Goal: Information Seeking & Learning: Learn about a topic

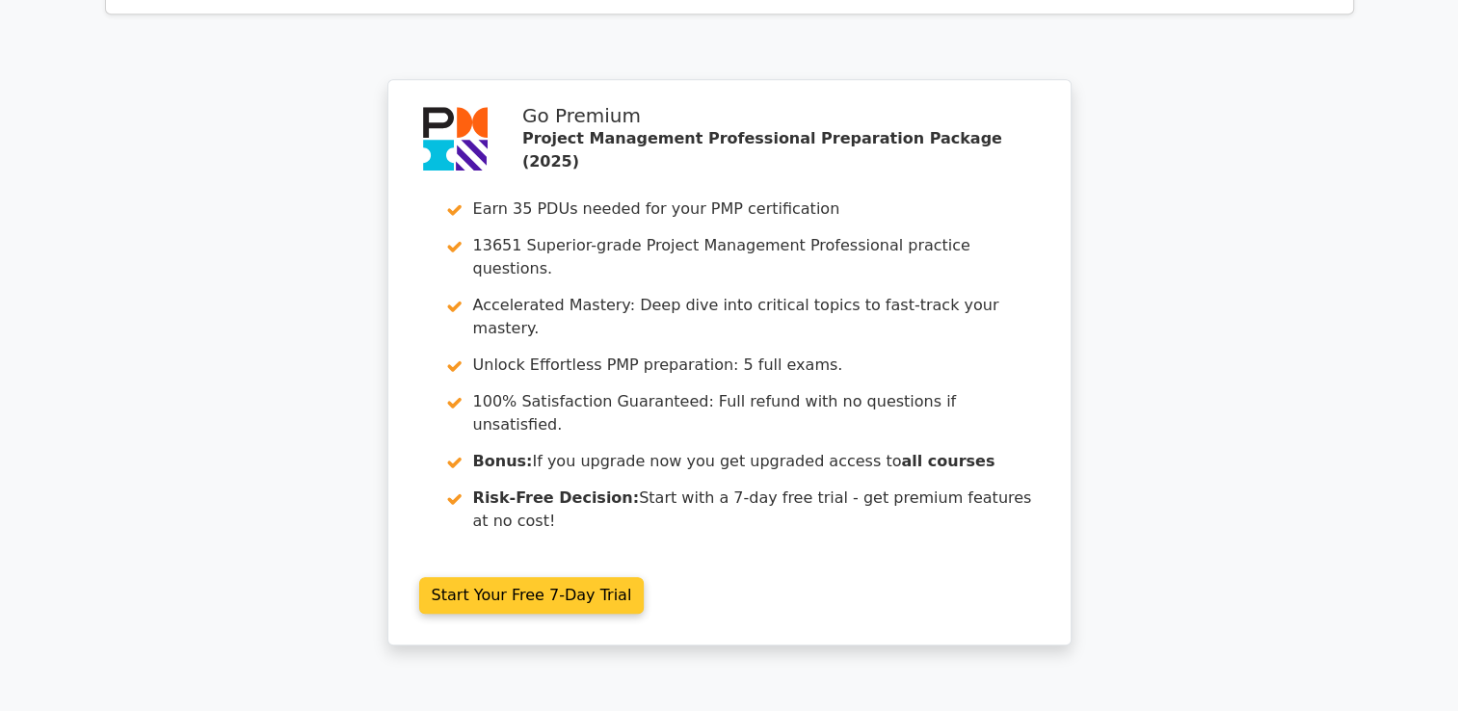
scroll to position [1727, 0]
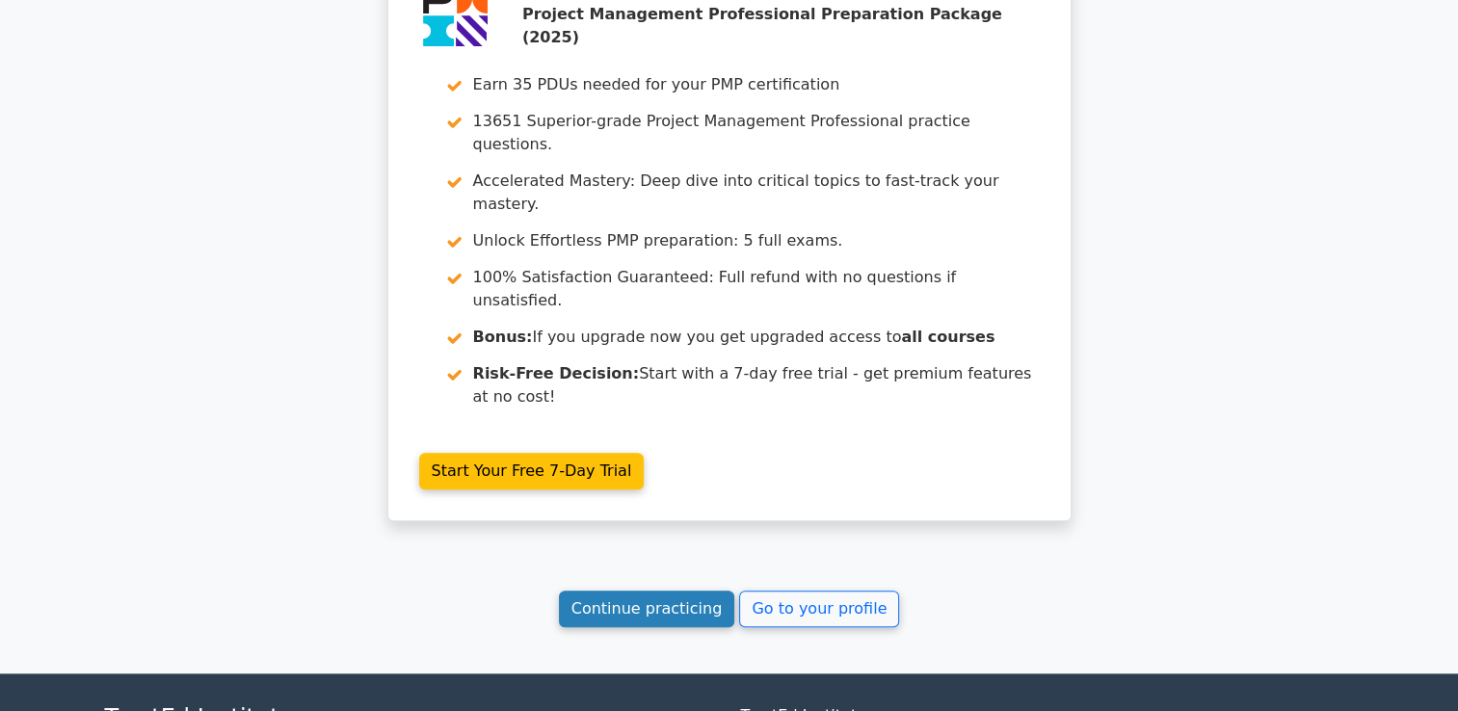
click at [682, 591] on link "Continue practicing" at bounding box center [647, 609] width 176 height 37
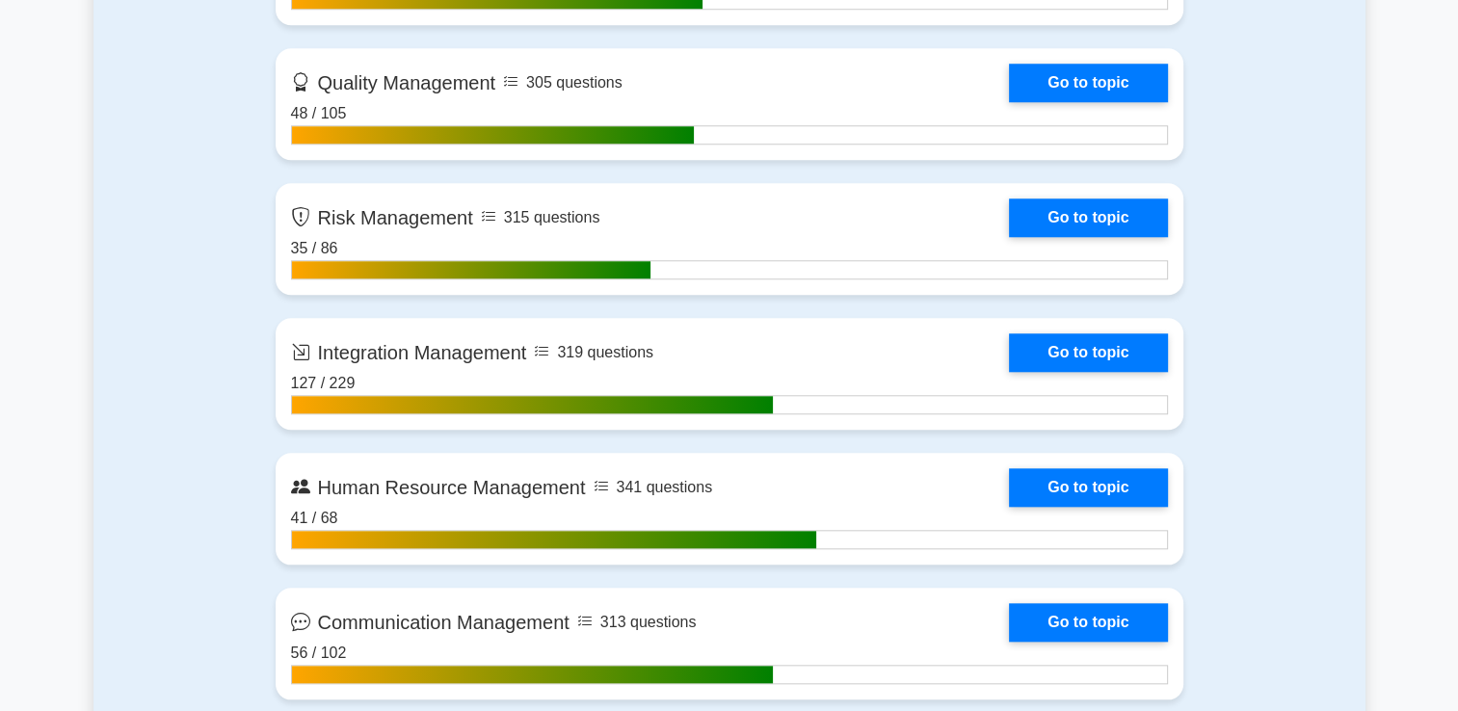
scroll to position [1831, 0]
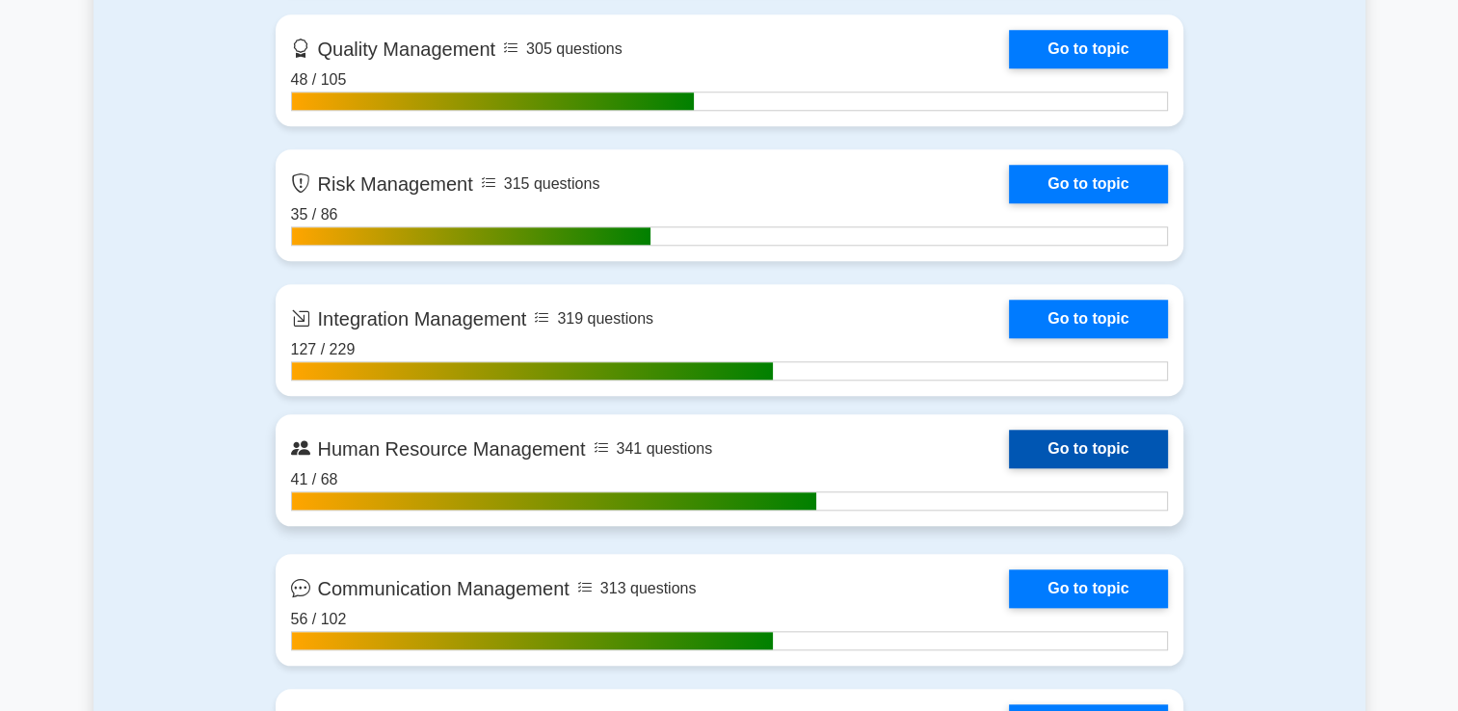
click at [1132, 456] on link "Go to topic" at bounding box center [1088, 449] width 158 height 39
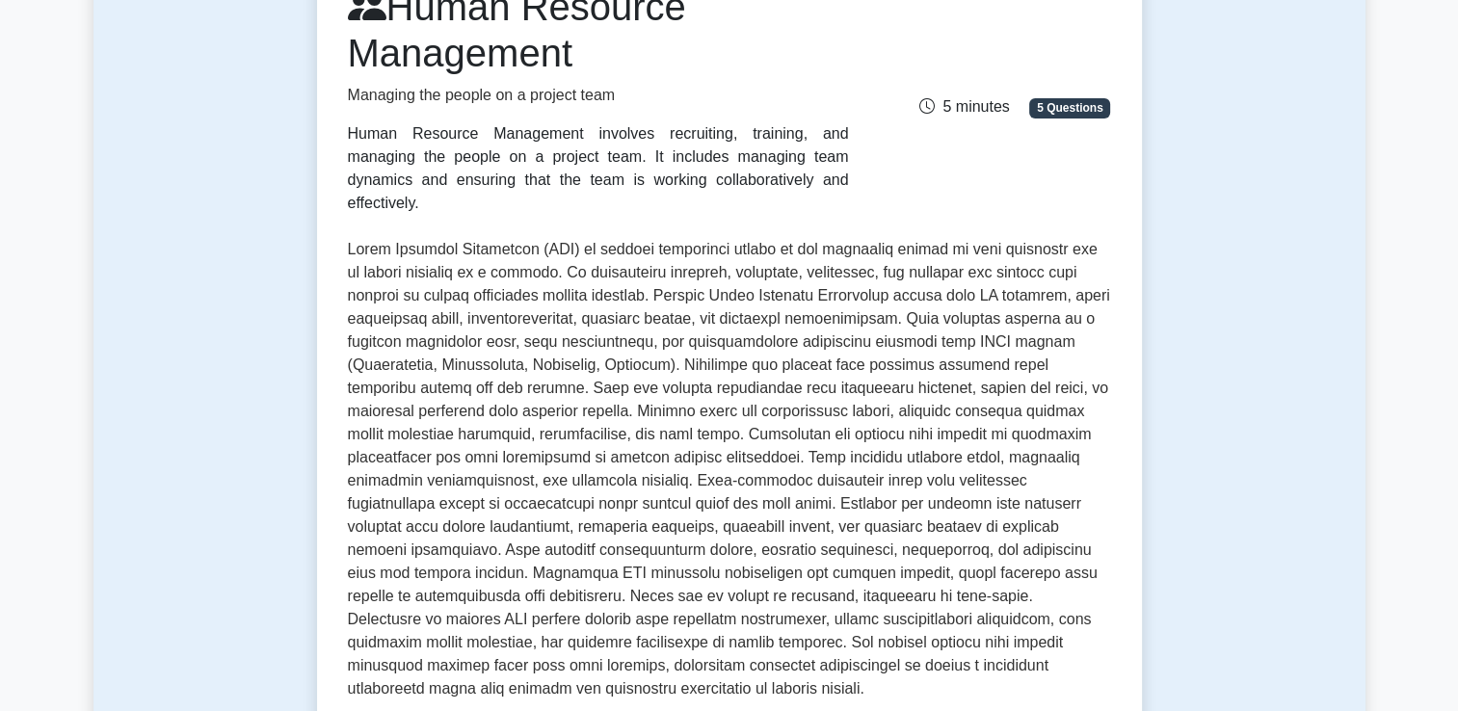
scroll to position [675, 0]
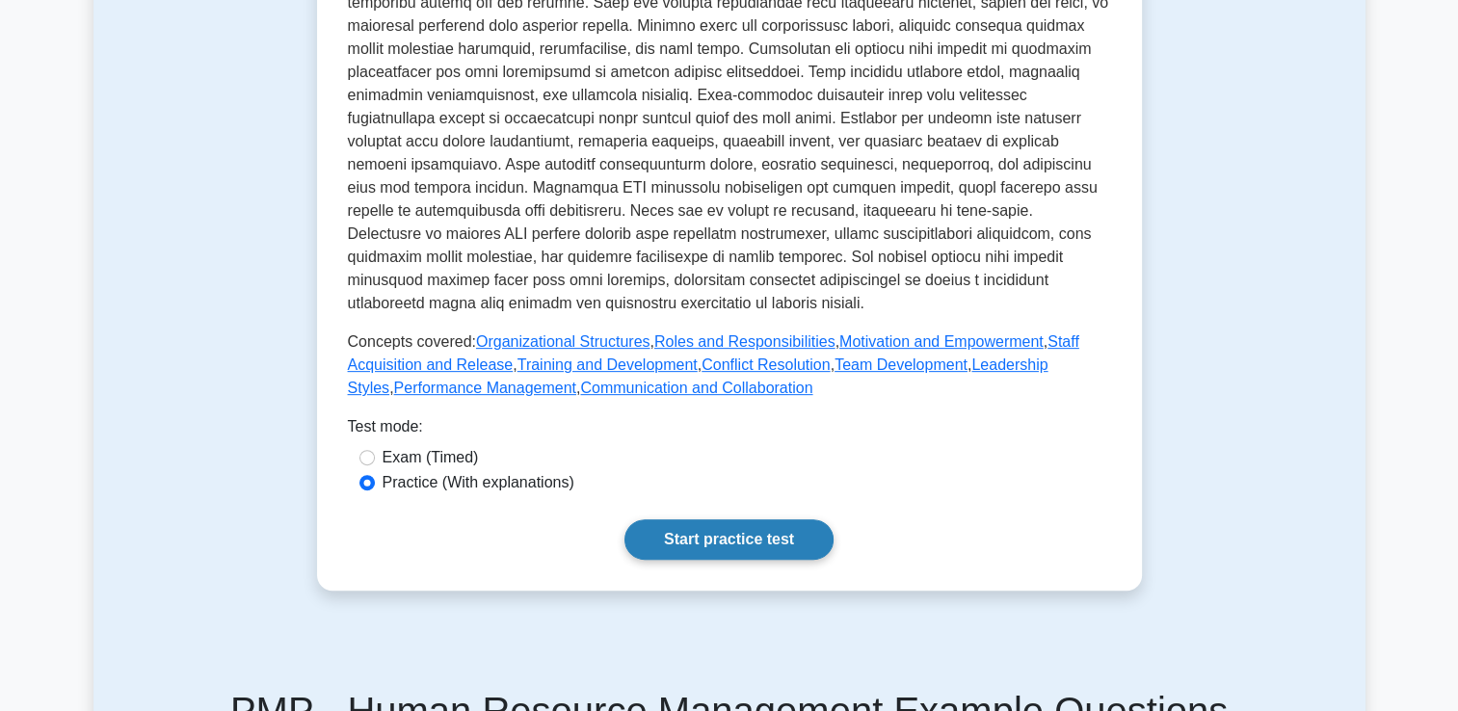
click at [822, 520] on link "Start practice test" at bounding box center [729, 540] width 209 height 40
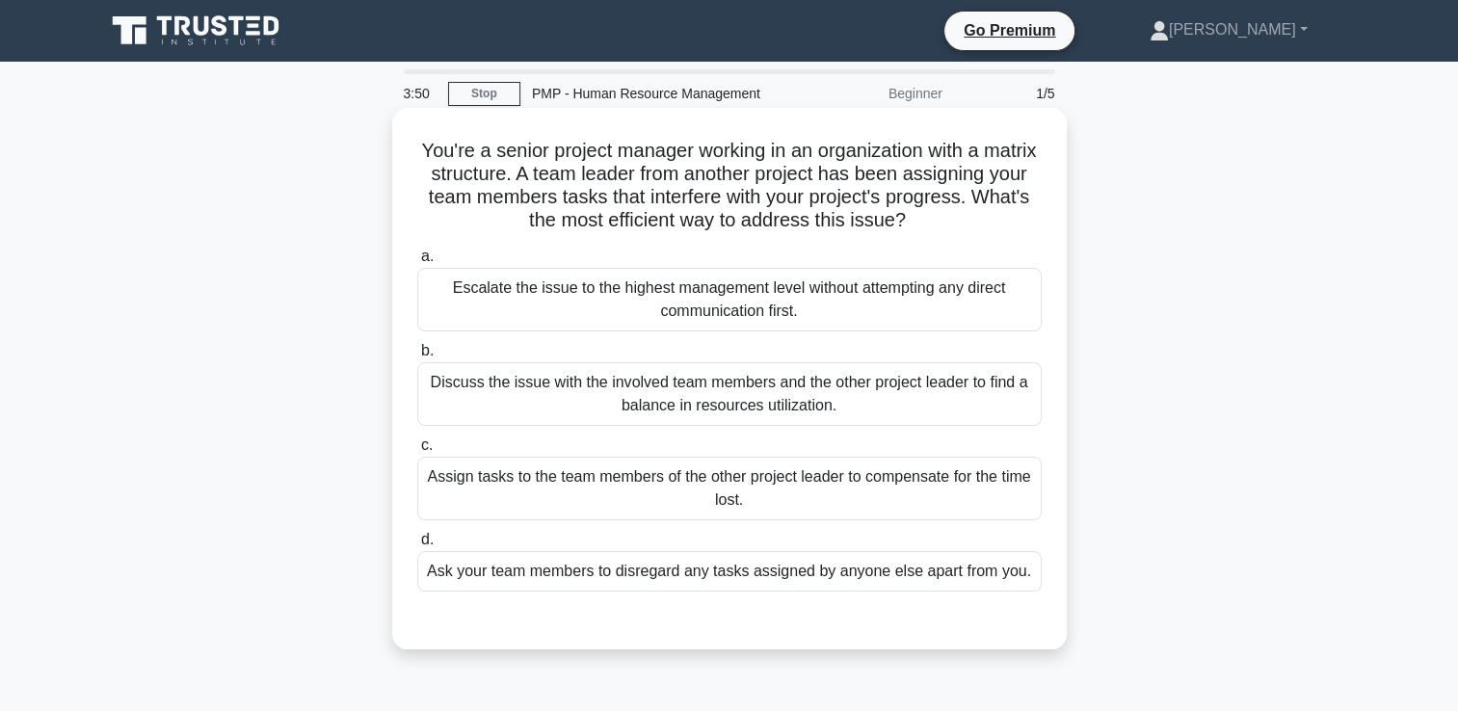
click at [923, 399] on div "Discuss the issue with the involved team members and the other project leader t…" at bounding box center [729, 394] width 625 height 64
click at [417, 358] on input "b. Discuss the issue with the involved team members and the other project leade…" at bounding box center [417, 351] width 0 height 13
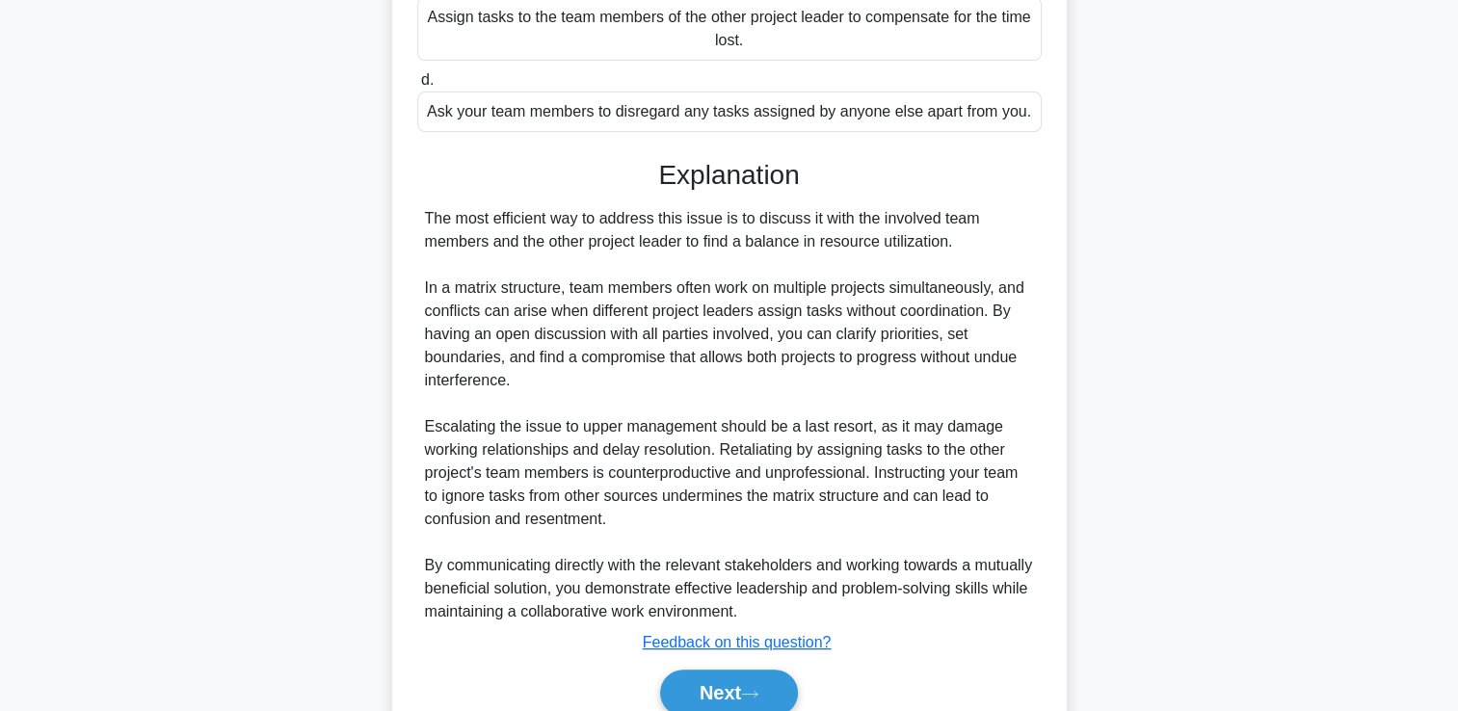
scroll to position [448, 0]
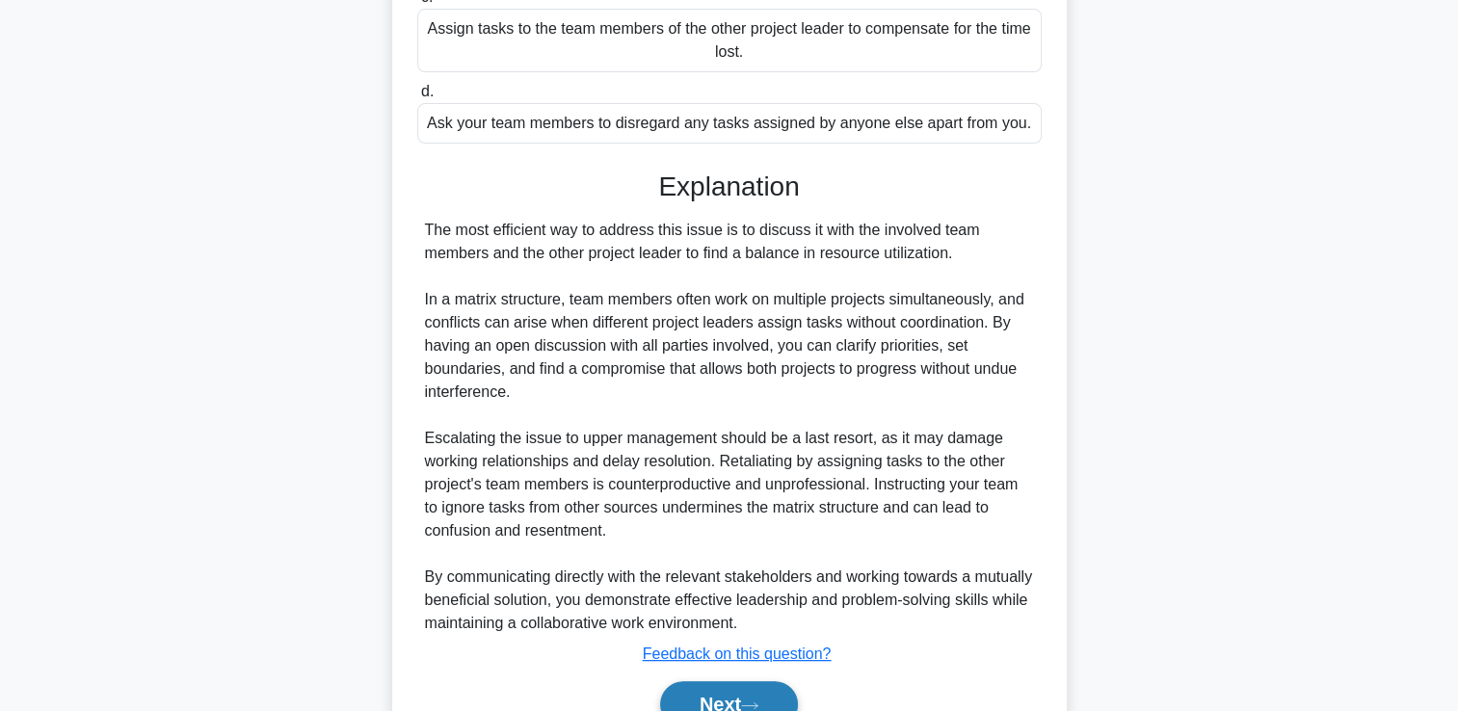
click at [680, 703] on button "Next" at bounding box center [729, 704] width 138 height 46
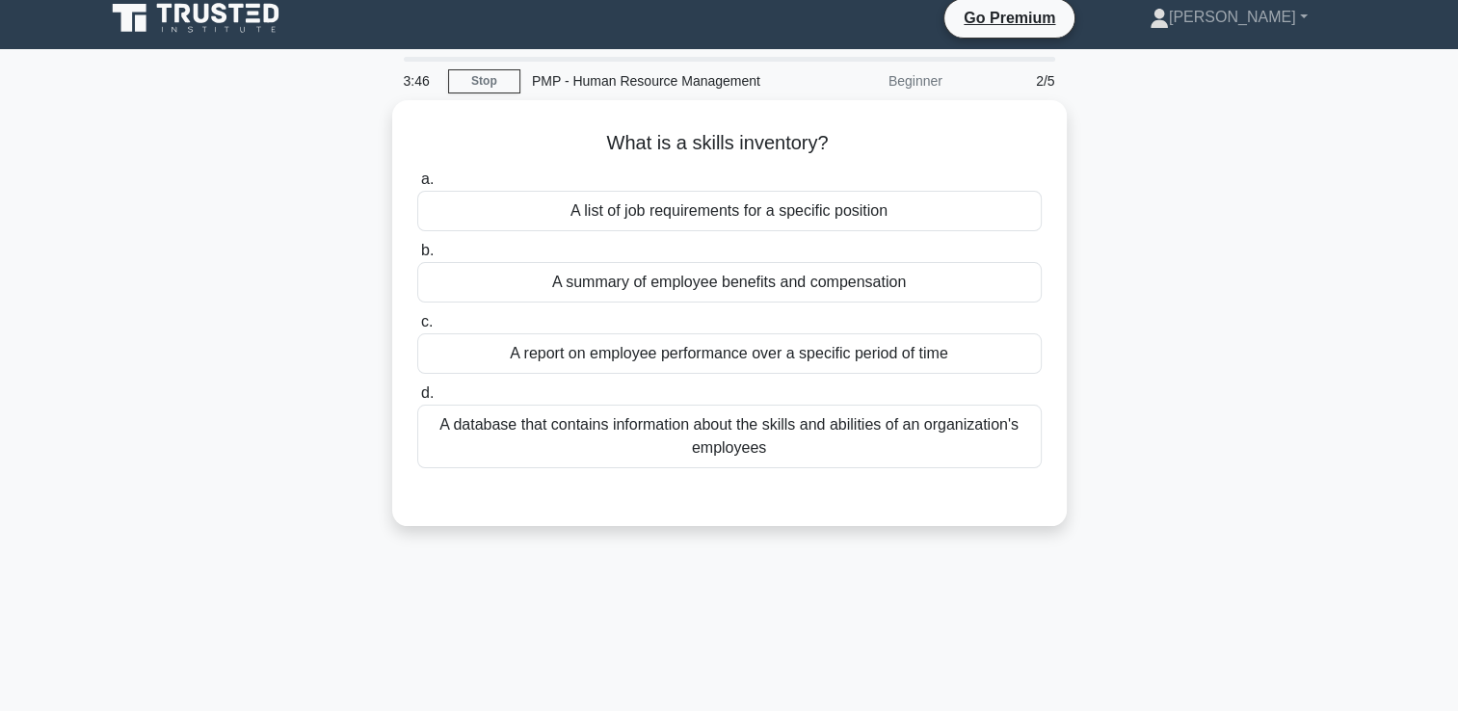
scroll to position [0, 0]
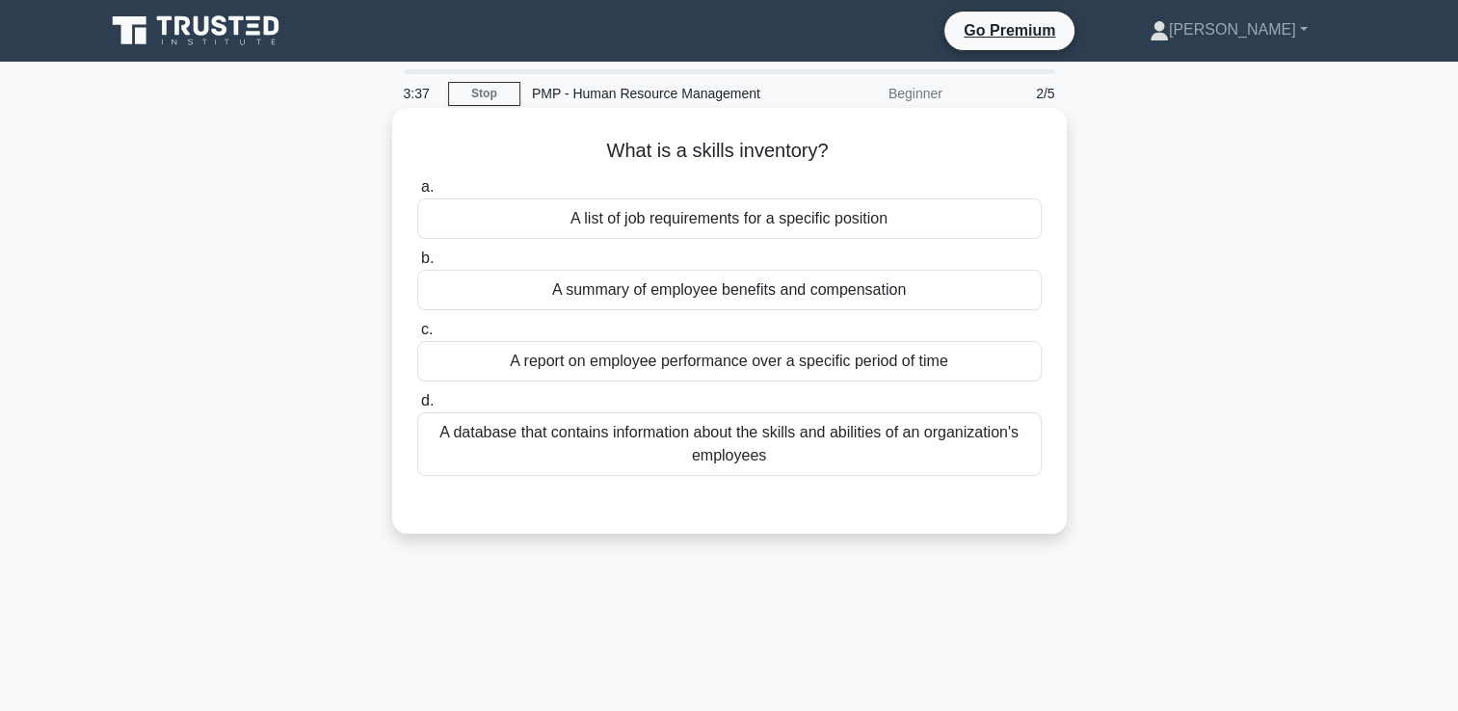
click at [991, 441] on div "A database that contains information about the skills and abilities of an organ…" at bounding box center [729, 445] width 625 height 64
click at [417, 408] on input "d. A database that contains information about the skills and abilities of an or…" at bounding box center [417, 401] width 0 height 13
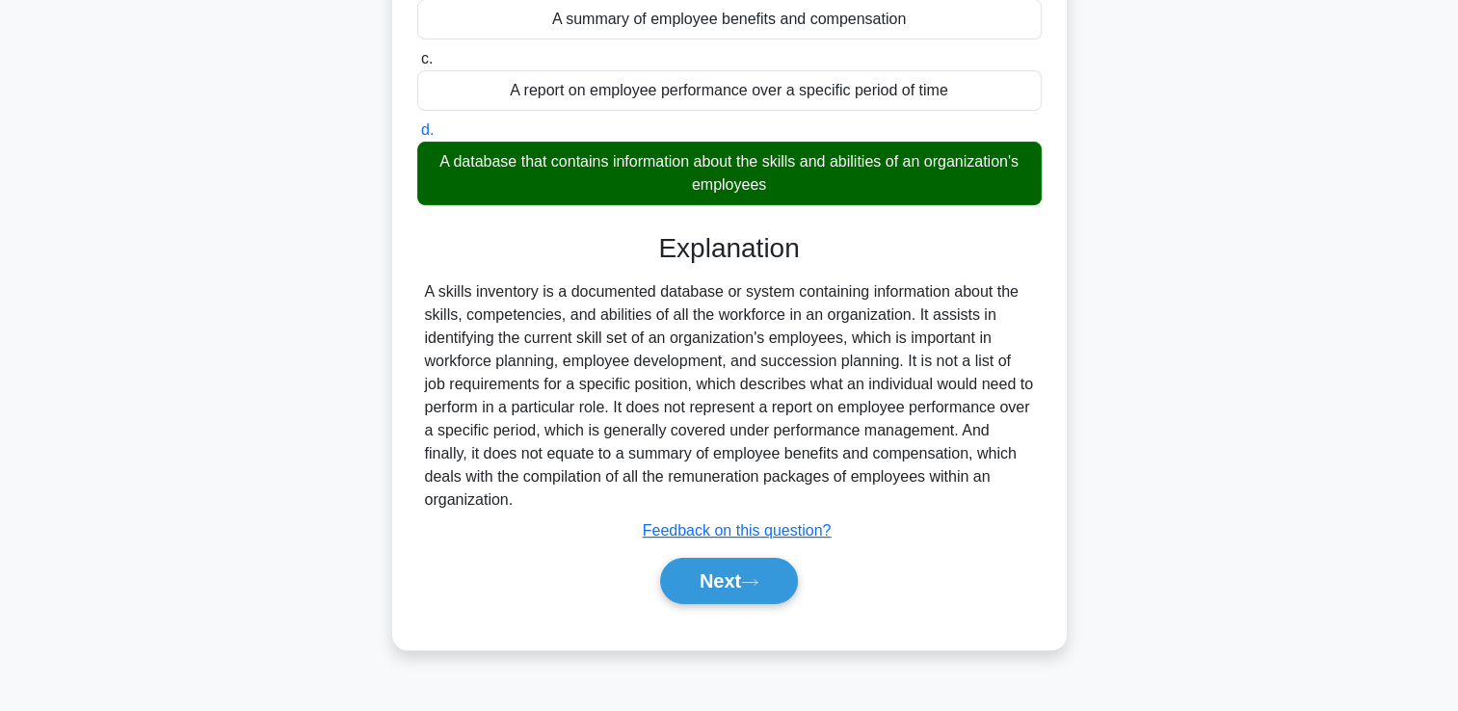
scroll to position [330, 0]
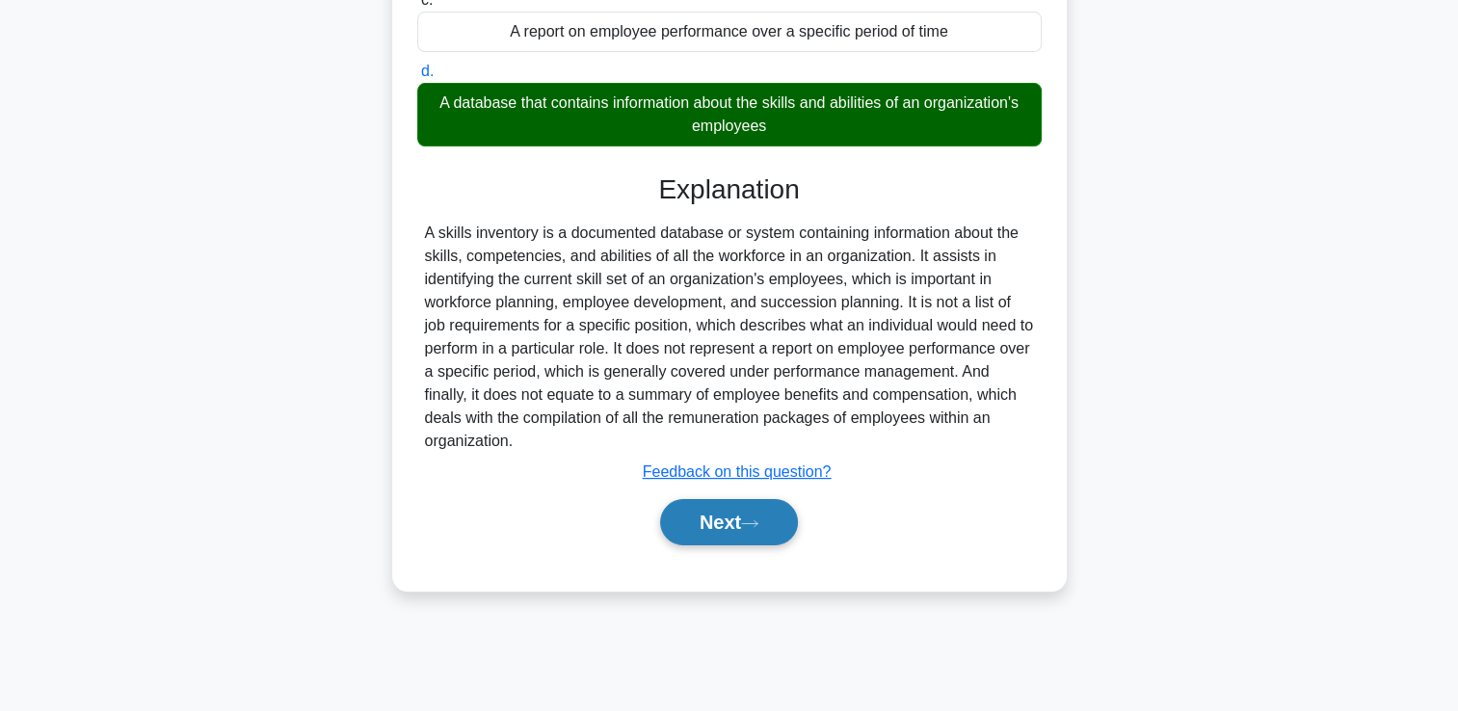
click at [759, 523] on icon at bounding box center [749, 524] width 17 height 11
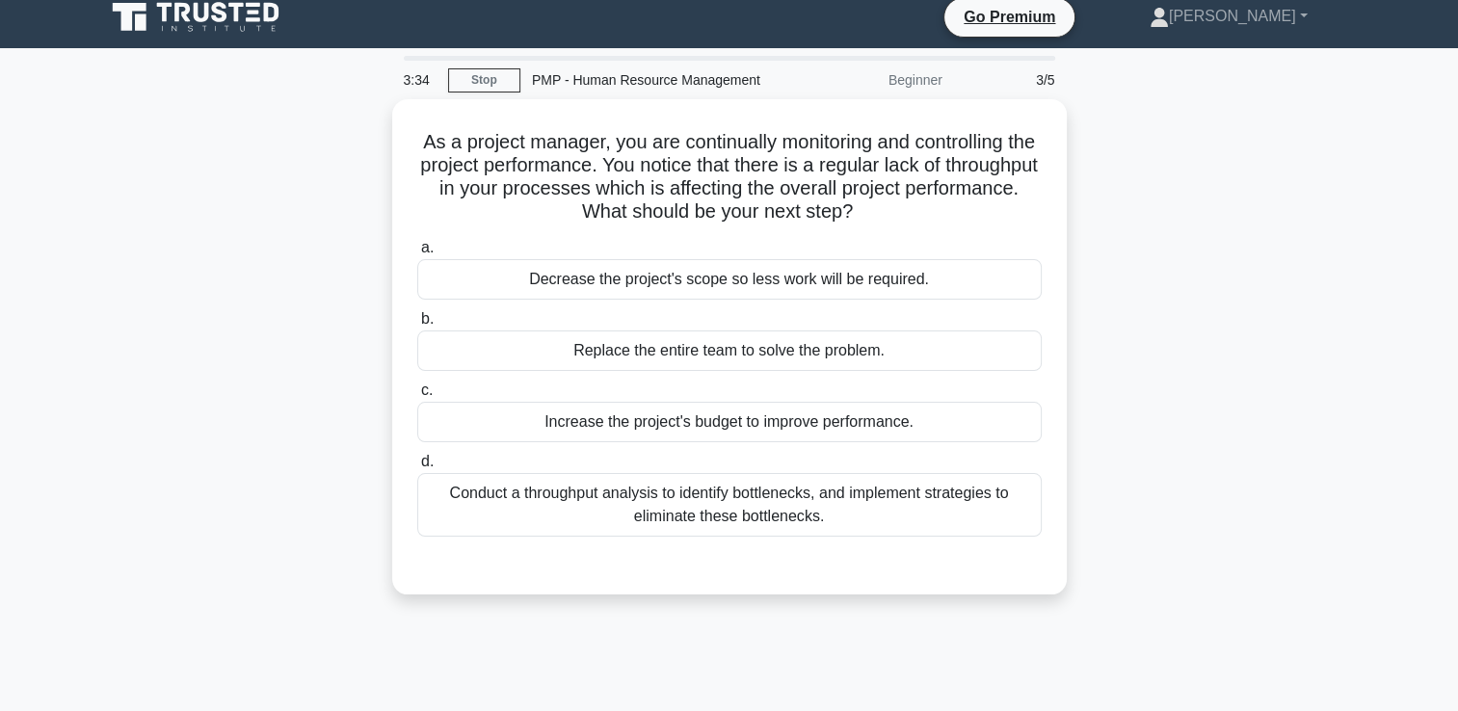
scroll to position [0, 0]
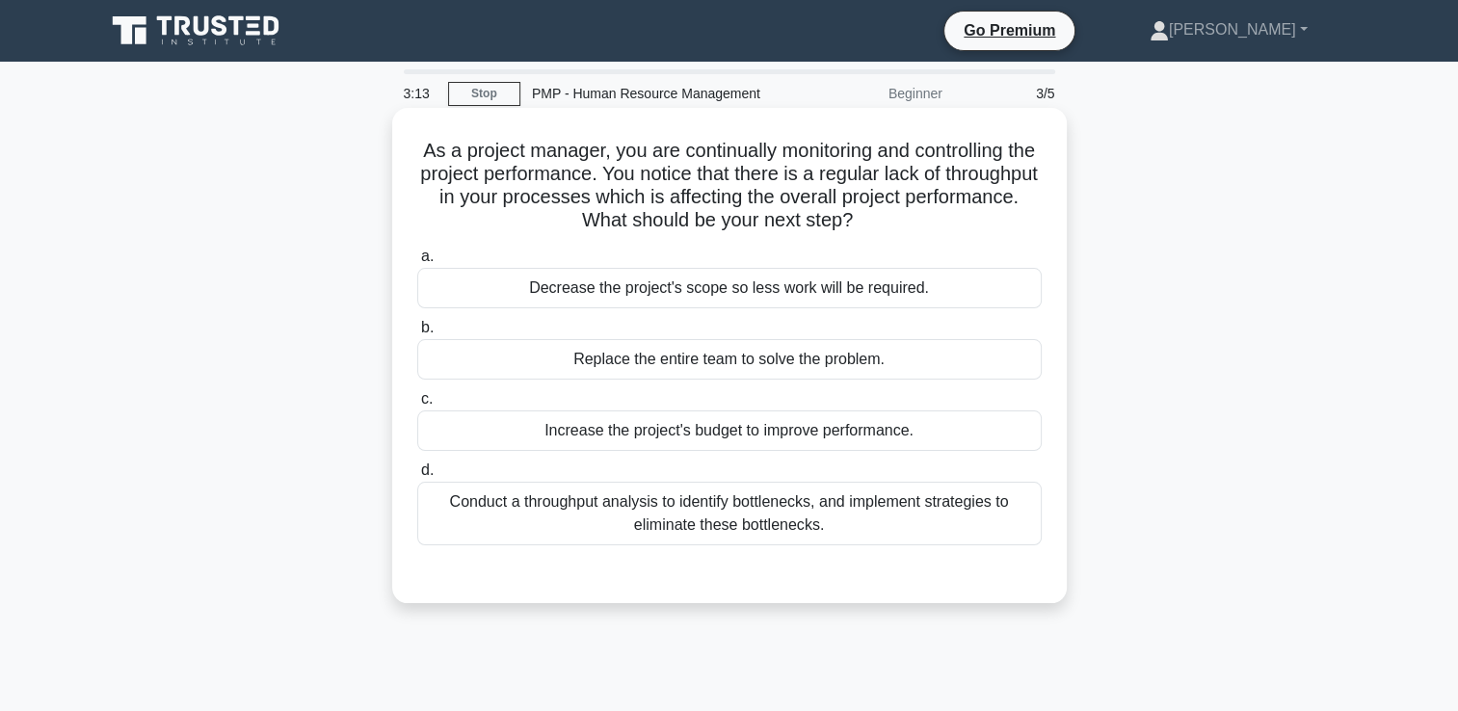
click at [897, 544] on div "Conduct a throughput analysis to identify bottlenecks, and implement strategies…" at bounding box center [729, 514] width 625 height 64
click at [417, 477] on input "d. Conduct a throughput analysis to identify bottlenecks, and implement strateg…" at bounding box center [417, 471] width 0 height 13
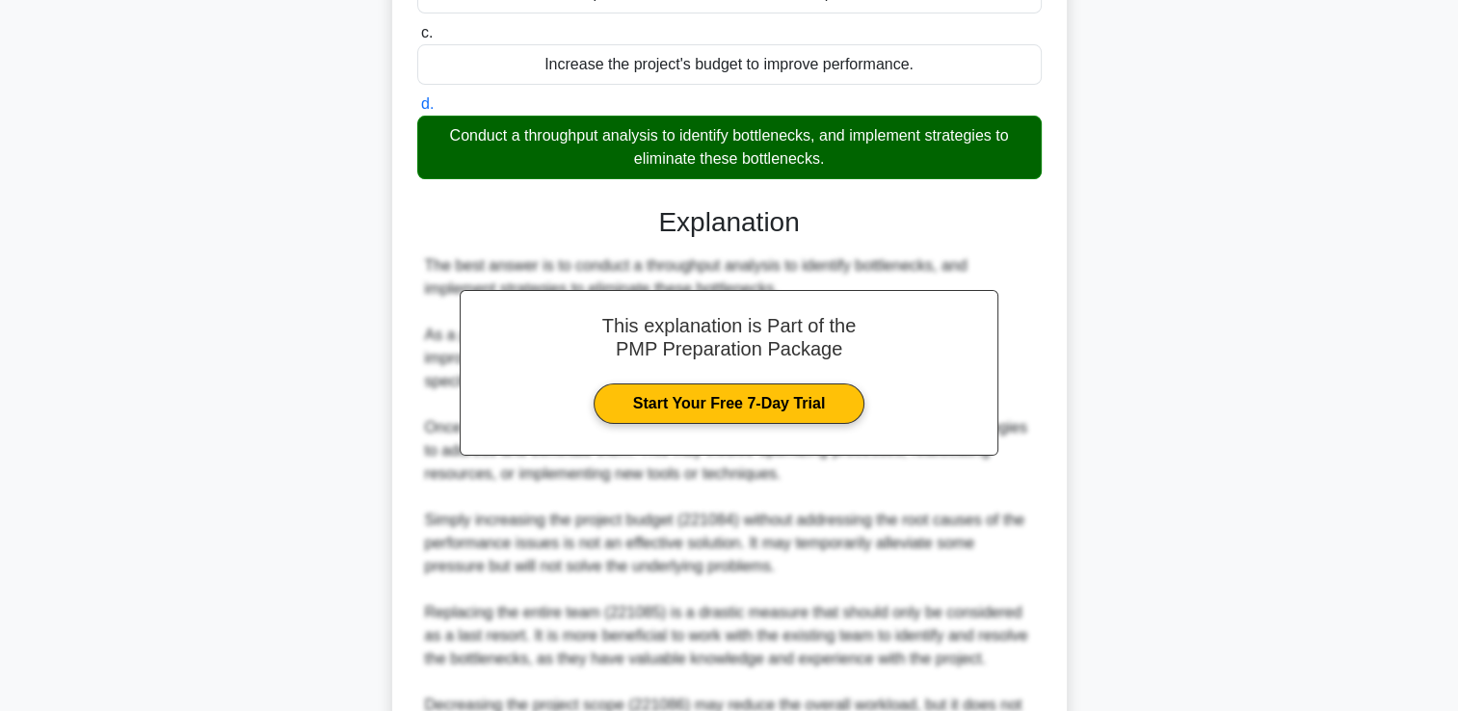
scroll to position [578, 0]
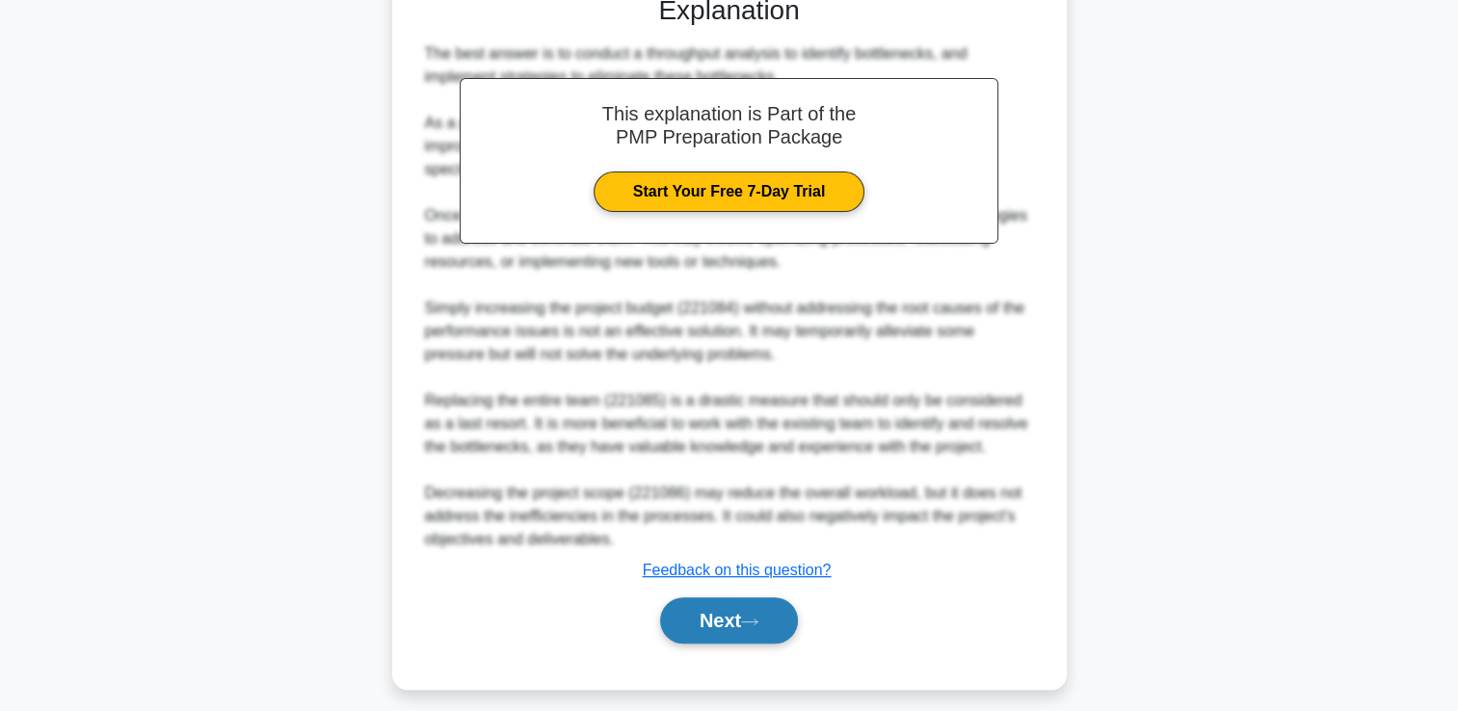
click at [721, 623] on button "Next" at bounding box center [729, 621] width 138 height 46
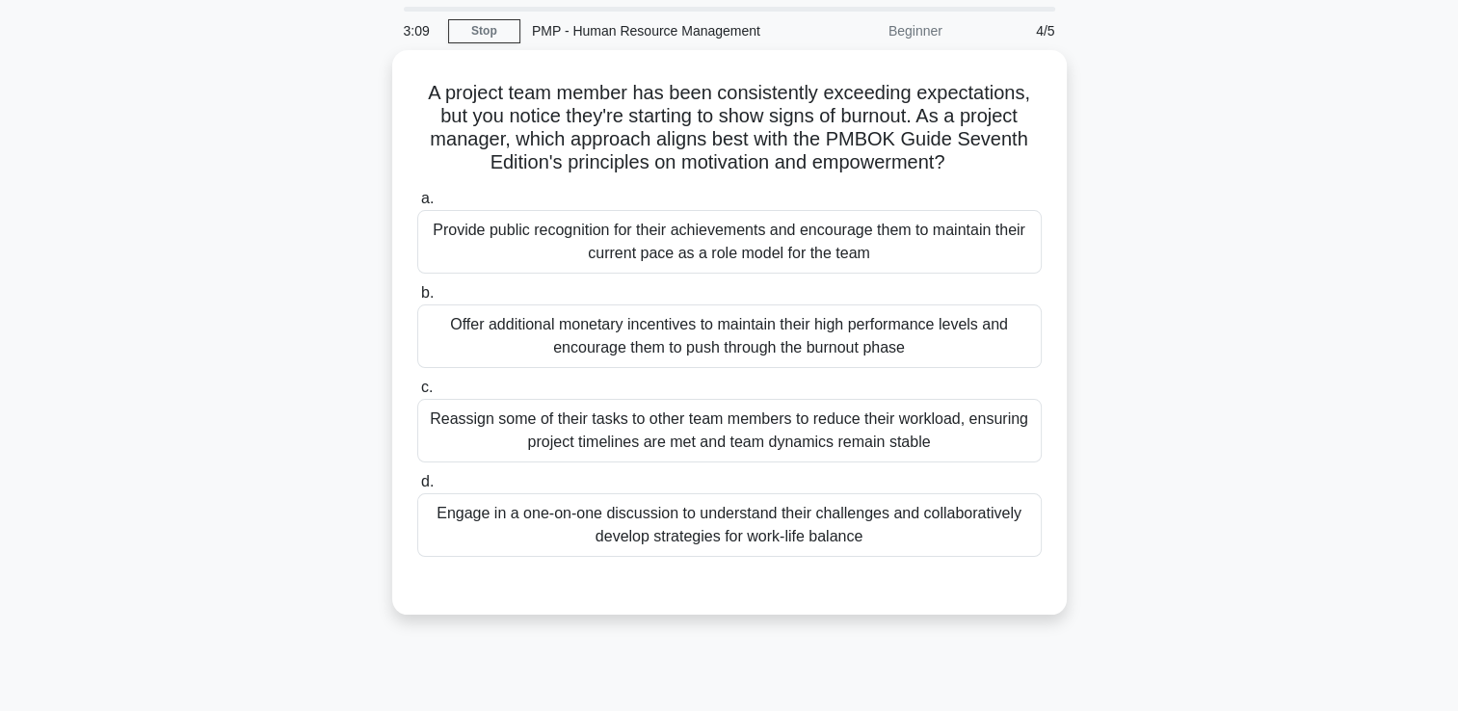
scroll to position [96, 0]
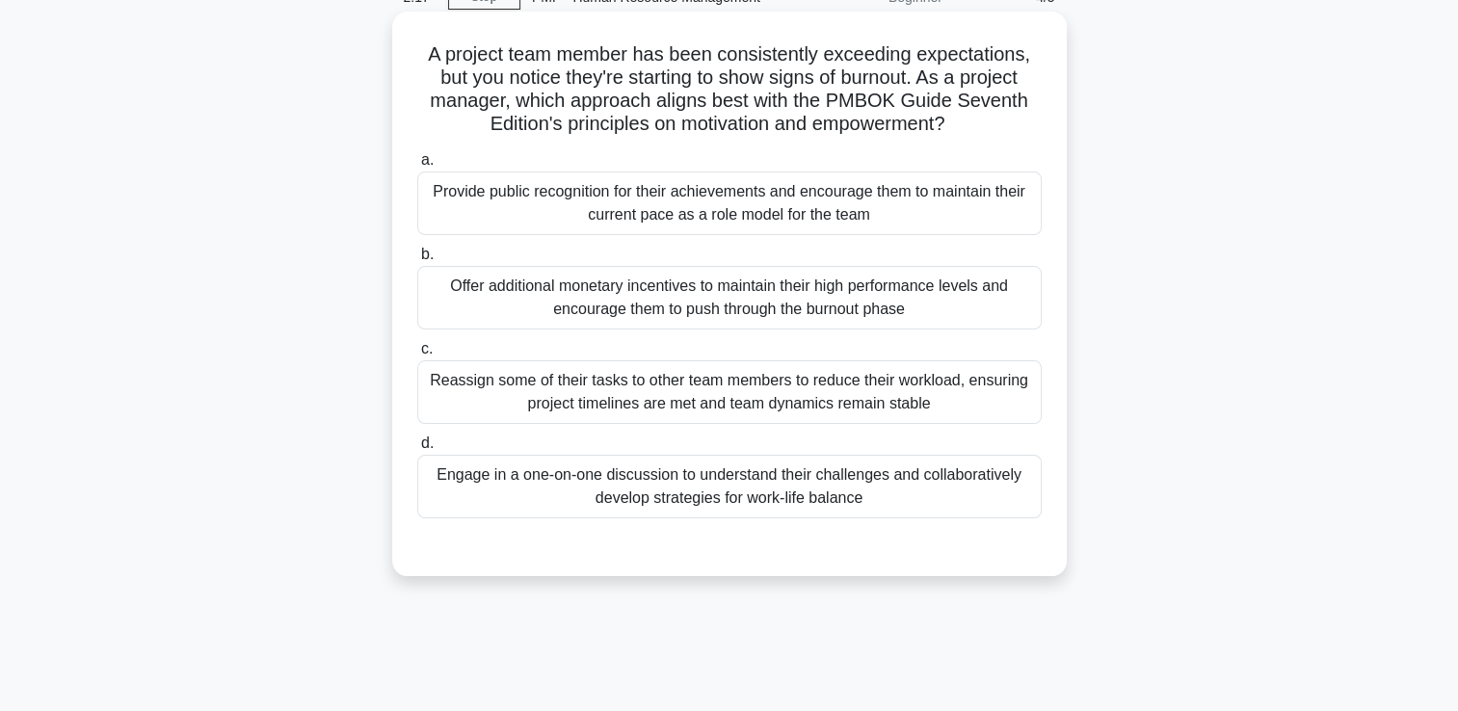
click at [824, 492] on div "Engage in a one-on-one discussion to understand their challenges and collaborat…" at bounding box center [729, 487] width 625 height 64
click at [417, 450] on input "d. Engage in a one-on-one discussion to understand their challenges and collabo…" at bounding box center [417, 444] width 0 height 13
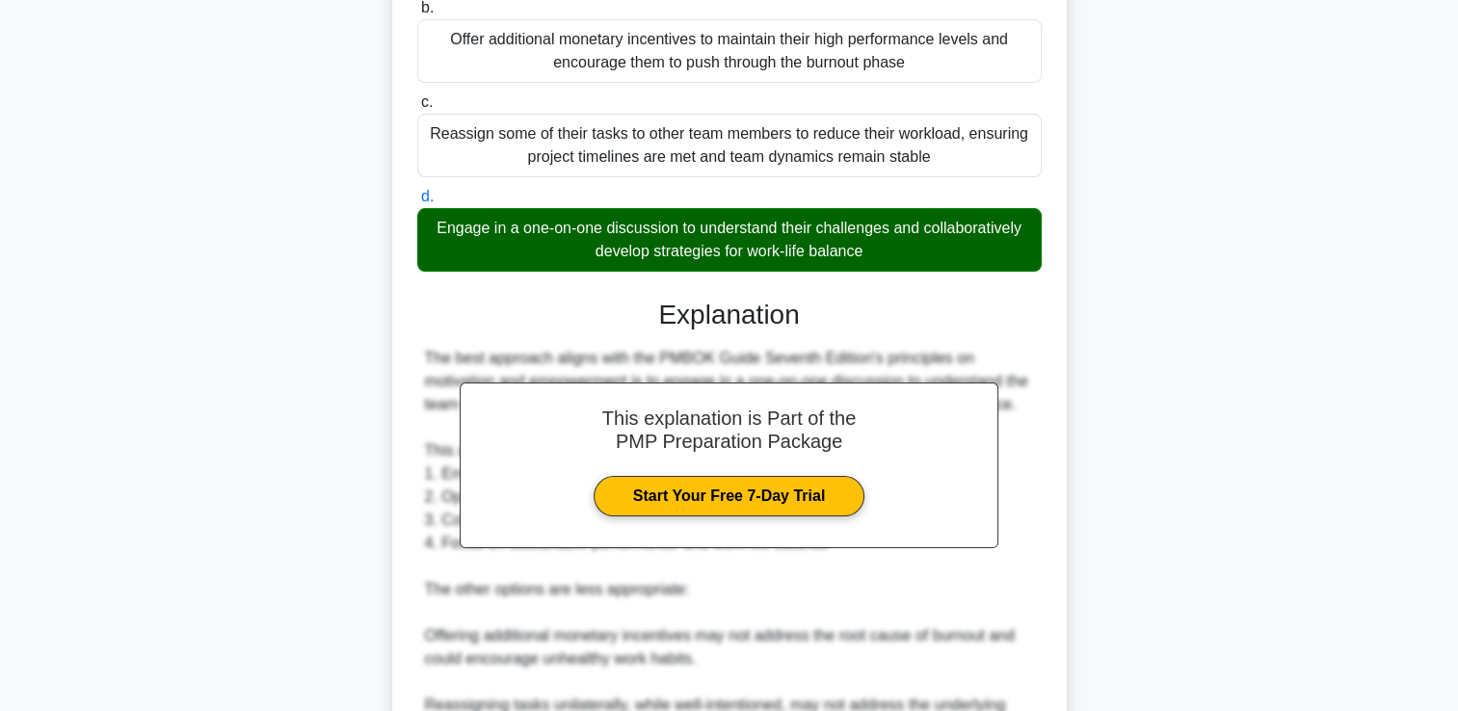
scroll to position [675, 0]
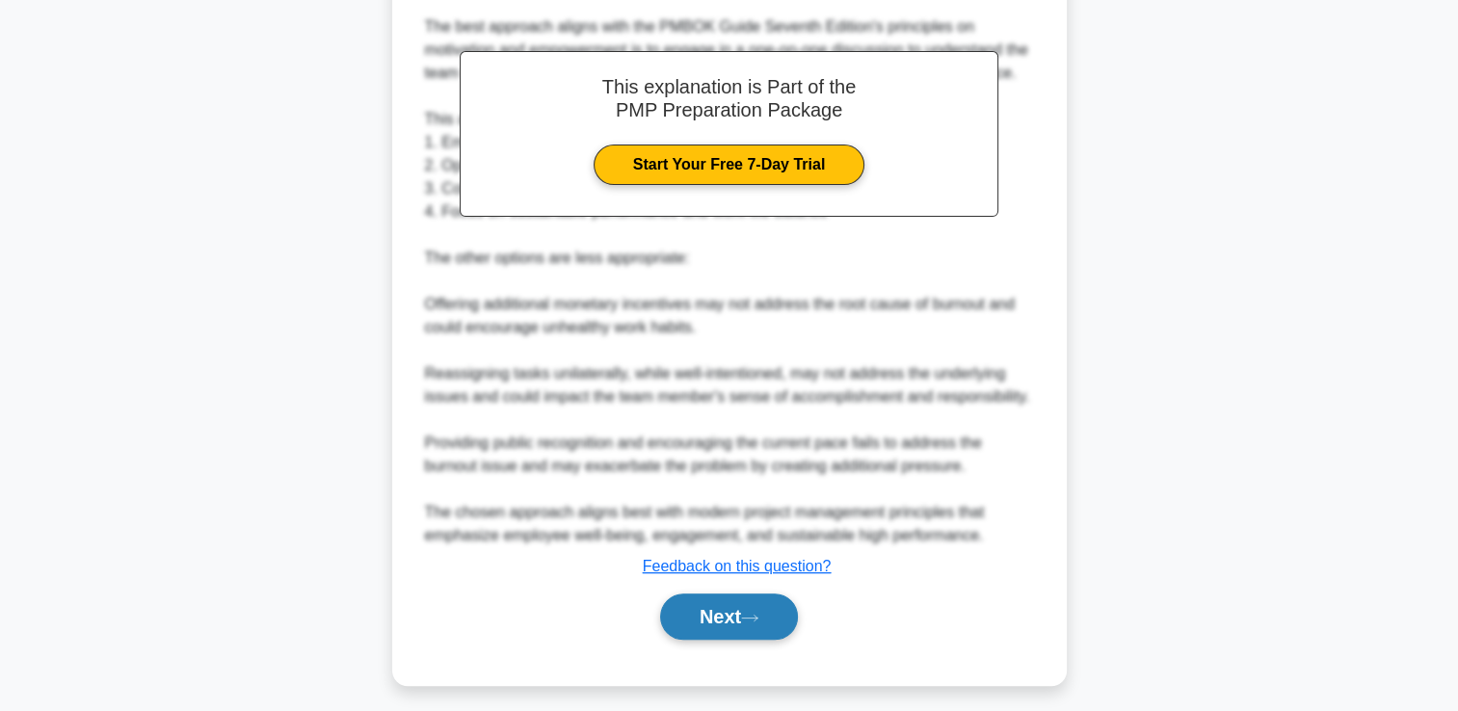
click at [786, 633] on button "Next" at bounding box center [729, 617] width 138 height 46
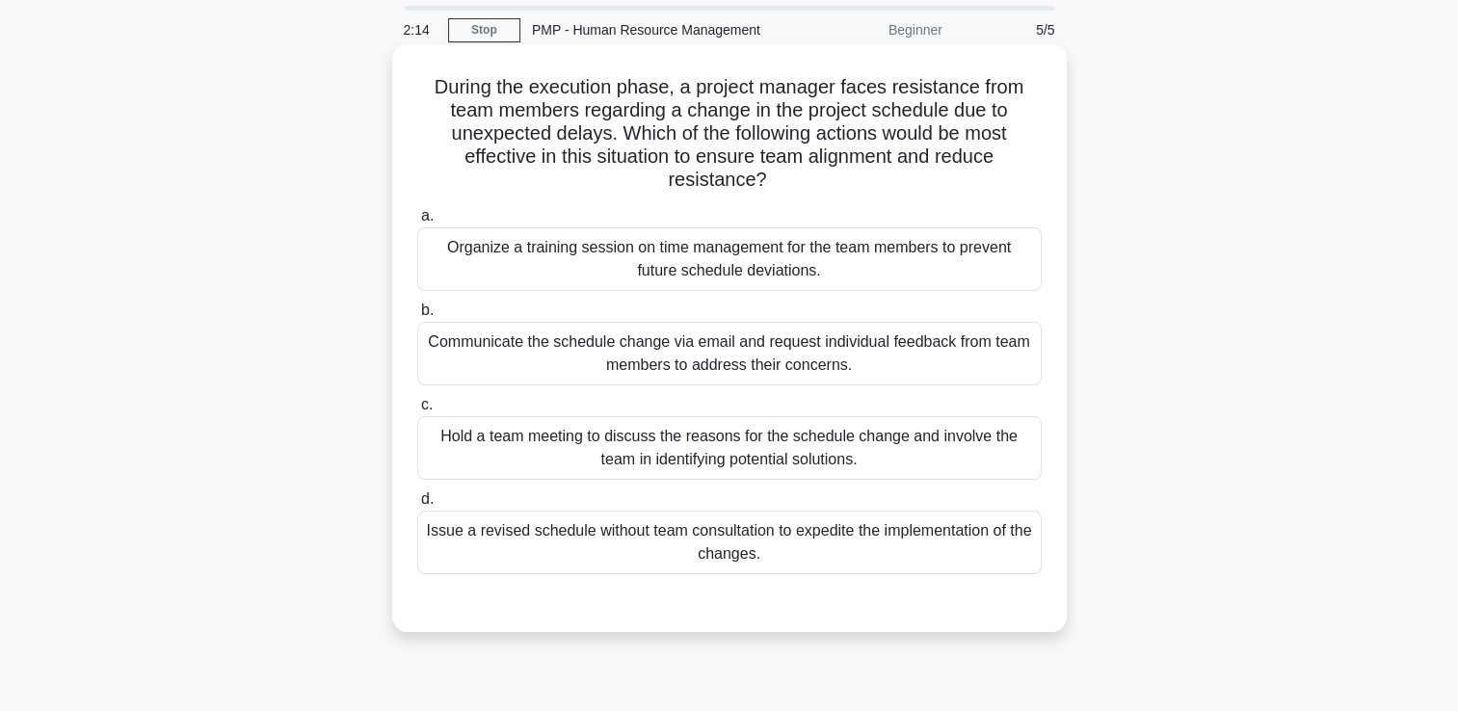
scroll to position [96, 0]
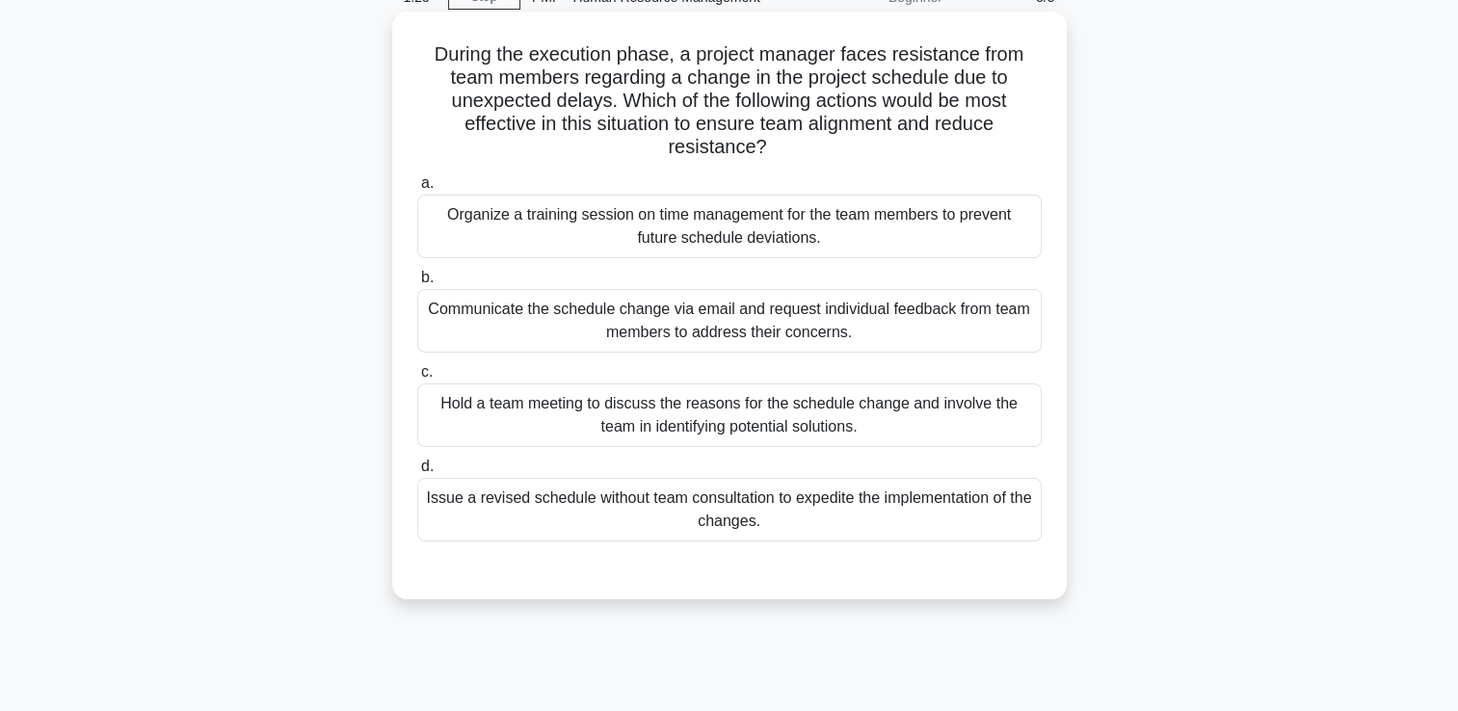
click at [609, 345] on div "Communicate the schedule change via email and request individual feedback from …" at bounding box center [729, 321] width 625 height 64
click at [417, 284] on input "b. Communicate the schedule change via email and request individual feedback fr…" at bounding box center [417, 278] width 0 height 13
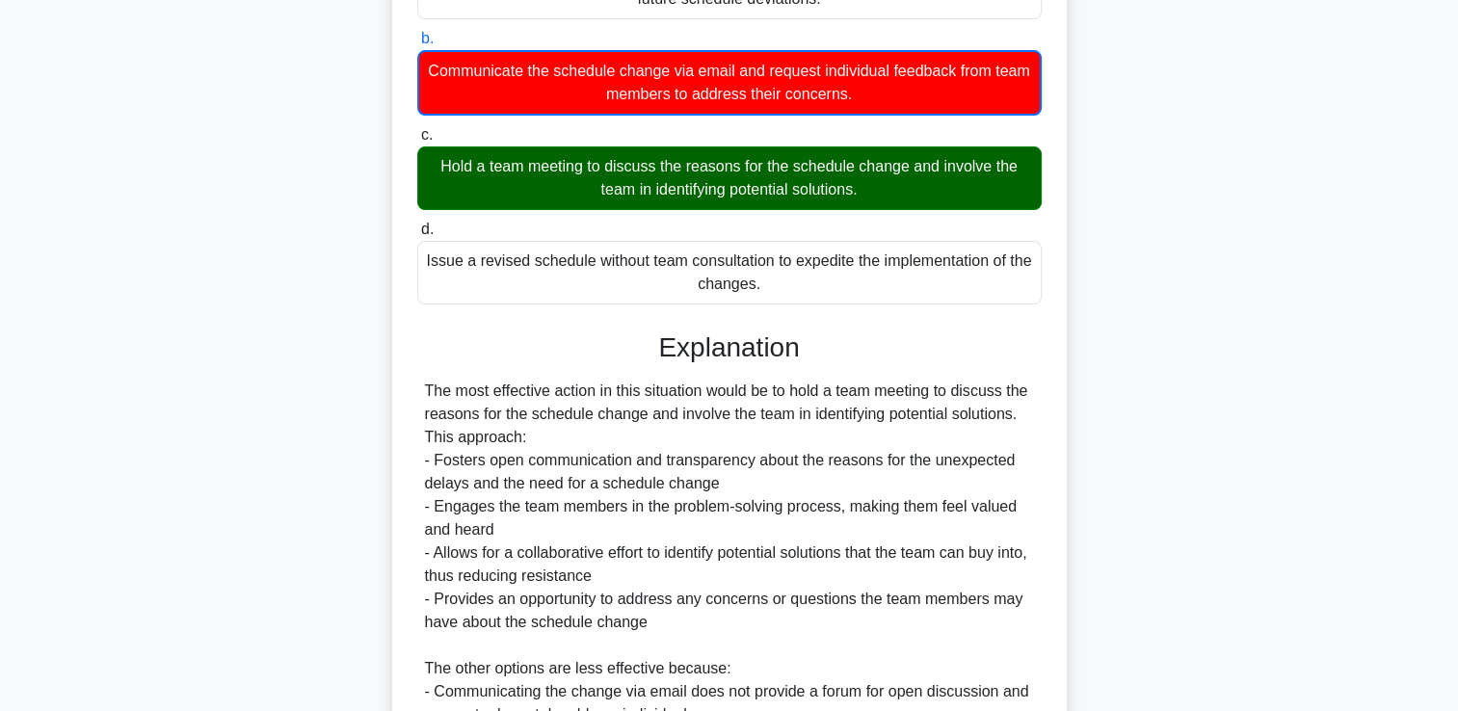
scroll to position [578, 0]
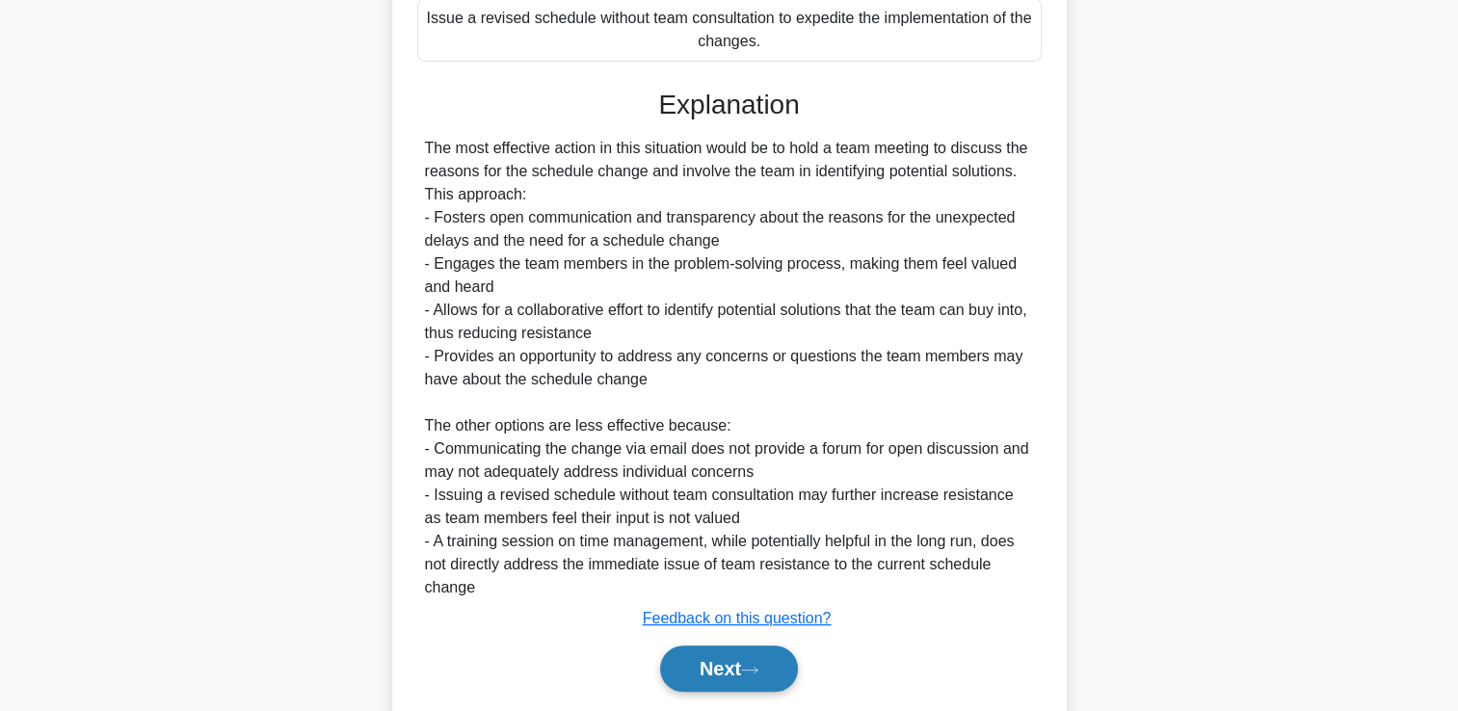
click at [707, 679] on button "Next" at bounding box center [729, 669] width 138 height 46
